Goal: Information Seeking & Learning: Learn about a topic

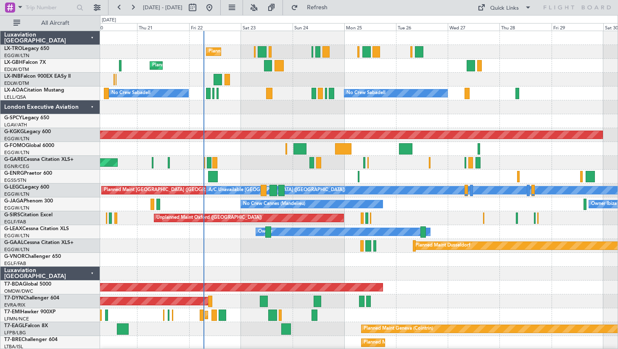
click at [382, 124] on div at bounding box center [358, 121] width 517 height 14
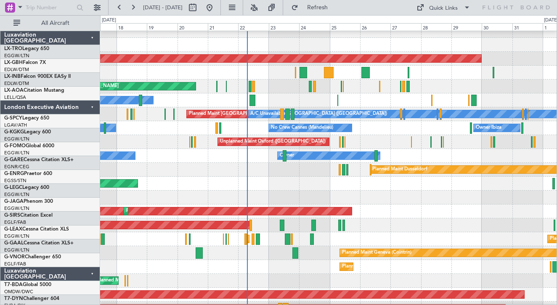
scroll to position [89, 0]
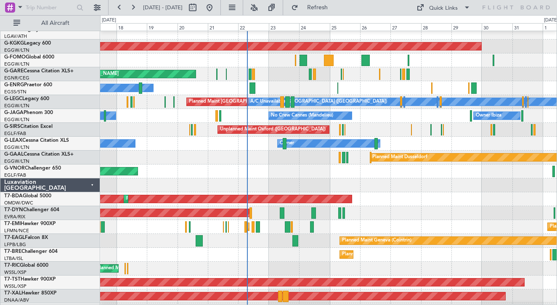
click at [333, 161] on div "Planned Maint Dusseldorf Planned Maint" at bounding box center [328, 157] width 456 height 14
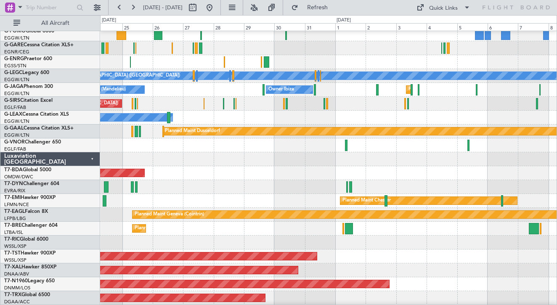
scroll to position [114, 0]
click at [309, 163] on div at bounding box center [328, 159] width 456 height 14
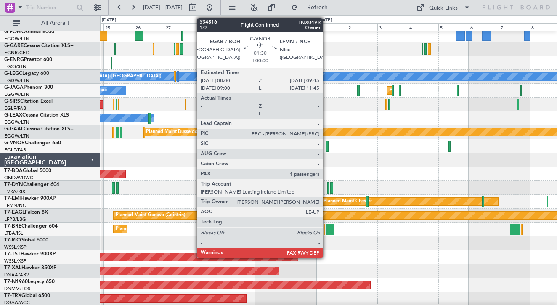
click at [326, 147] on div at bounding box center [327, 145] width 3 height 11
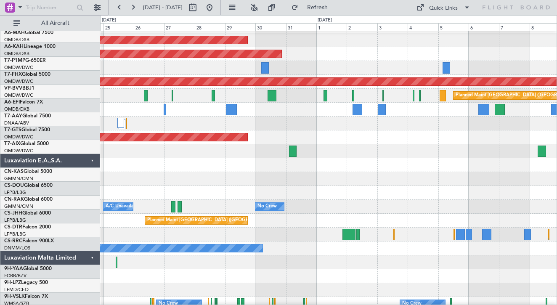
scroll to position [530, 0]
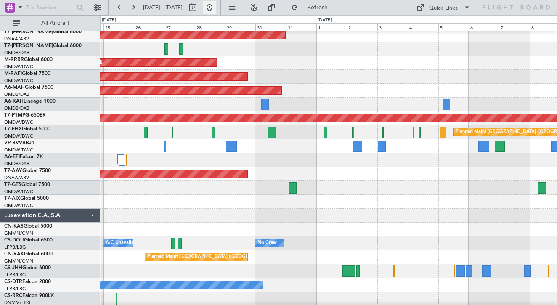
click at [216, 5] on button at bounding box center [209, 7] width 13 height 13
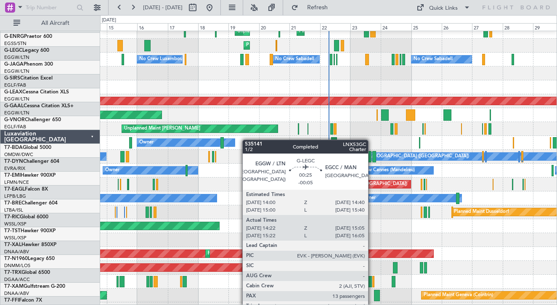
scroll to position [0, 0]
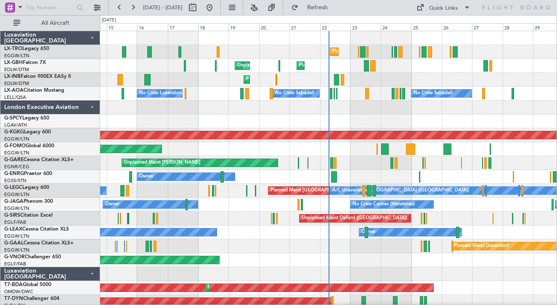
click at [92, 273] on div "Luxaviation [GEOGRAPHIC_DATA]" at bounding box center [50, 274] width 100 height 14
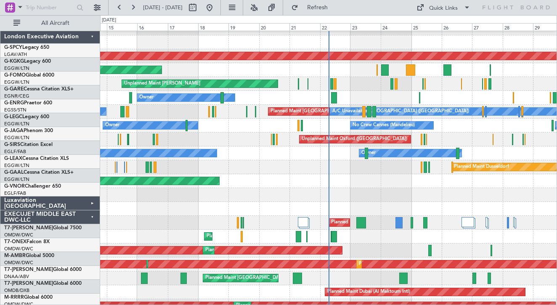
scroll to position [82, 0]
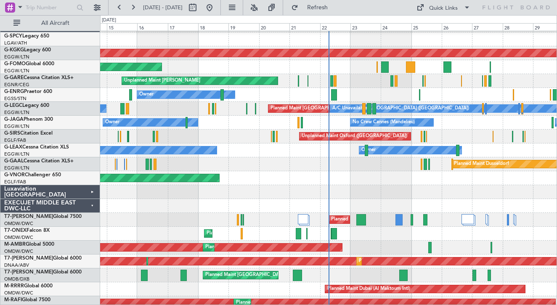
click at [91, 208] on div "EXECUJET MIDDLE EAST DWC-LLC" at bounding box center [50, 206] width 100 height 14
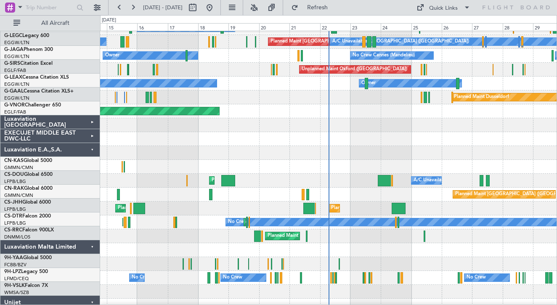
scroll to position [152, 0]
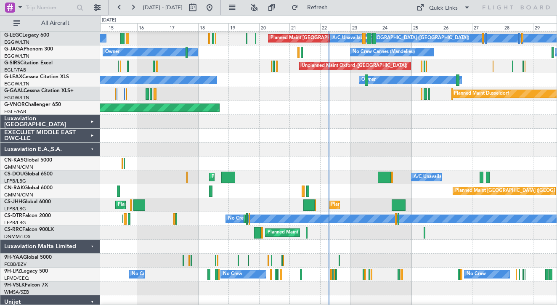
click at [89, 148] on div "Luxaviation E.A.,S.A." at bounding box center [50, 150] width 100 height 14
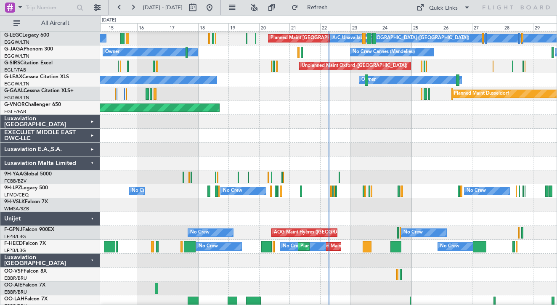
click at [90, 161] on div "Luxaviation Malta Limited" at bounding box center [50, 163] width 100 height 14
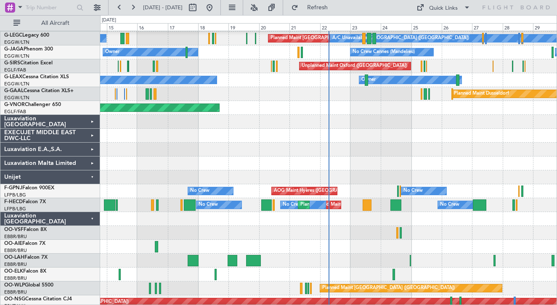
click at [94, 179] on div "Unijet" at bounding box center [50, 177] width 100 height 14
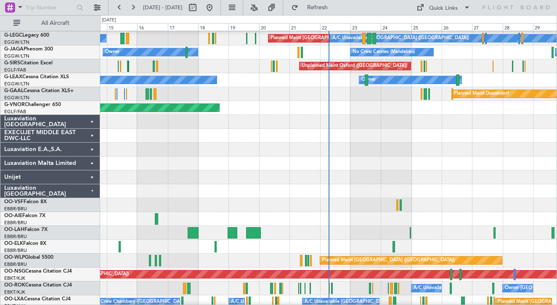
click at [96, 191] on div "Luxaviation [GEOGRAPHIC_DATA]" at bounding box center [50, 191] width 100 height 14
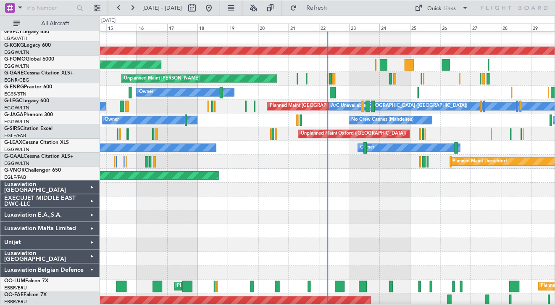
scroll to position [0, 0]
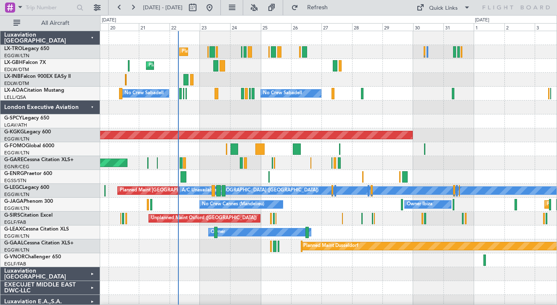
click at [361, 86] on div "Planned Maint [GEOGRAPHIC_DATA] ([GEOGRAPHIC_DATA]) [GEOGRAPHIC_DATA] ([GEOGRAP…" at bounding box center [328, 211] width 456 height 361
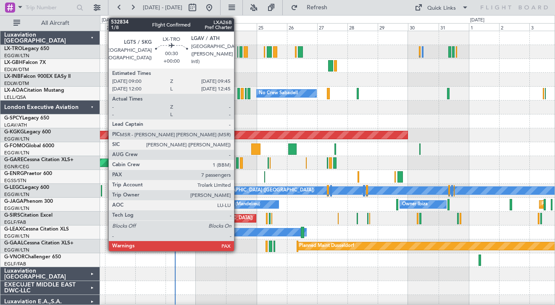
click at [238, 50] on div at bounding box center [238, 51] width 1 height 11
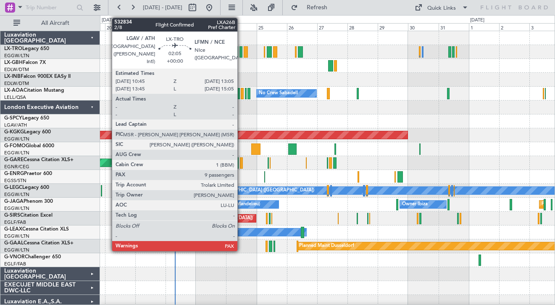
click at [241, 52] on div at bounding box center [241, 51] width 3 height 11
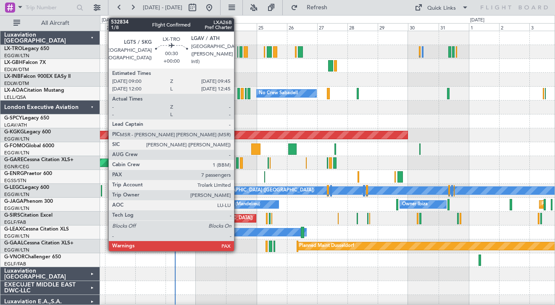
click at [238, 50] on div at bounding box center [238, 51] width 1 height 11
